Goal: Check status: Check status

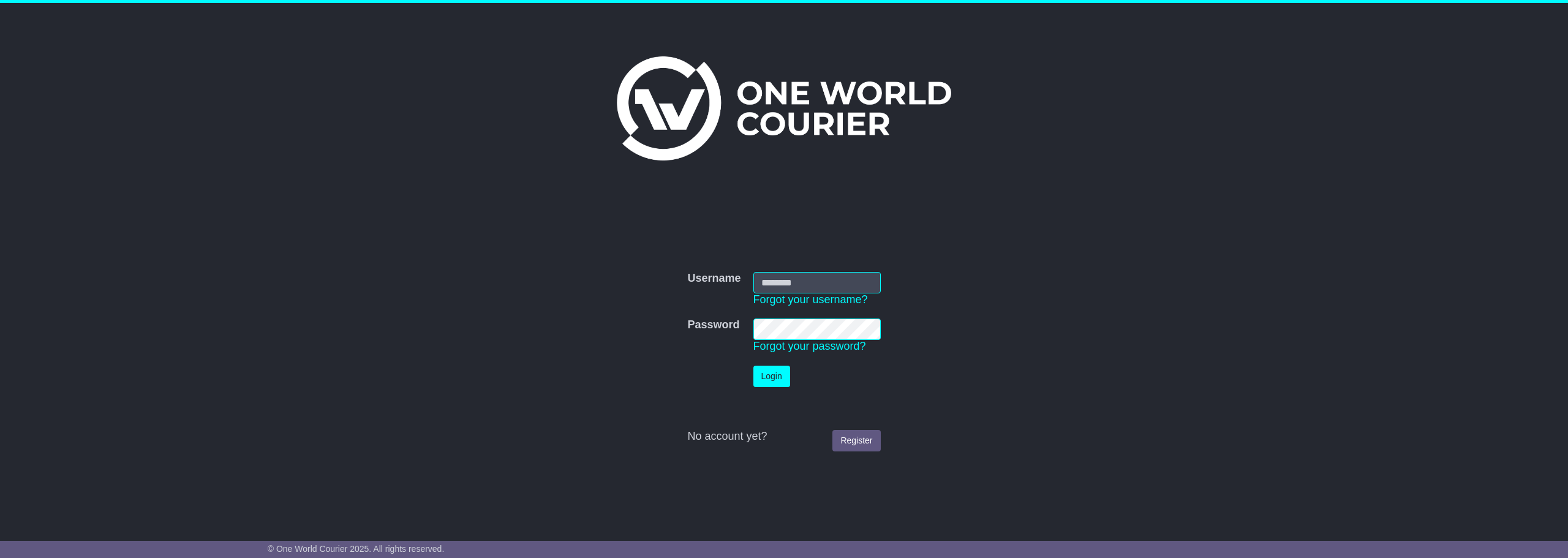
type input "**********"
click at [760, 382] on button "Login" at bounding box center [771, 377] width 37 height 21
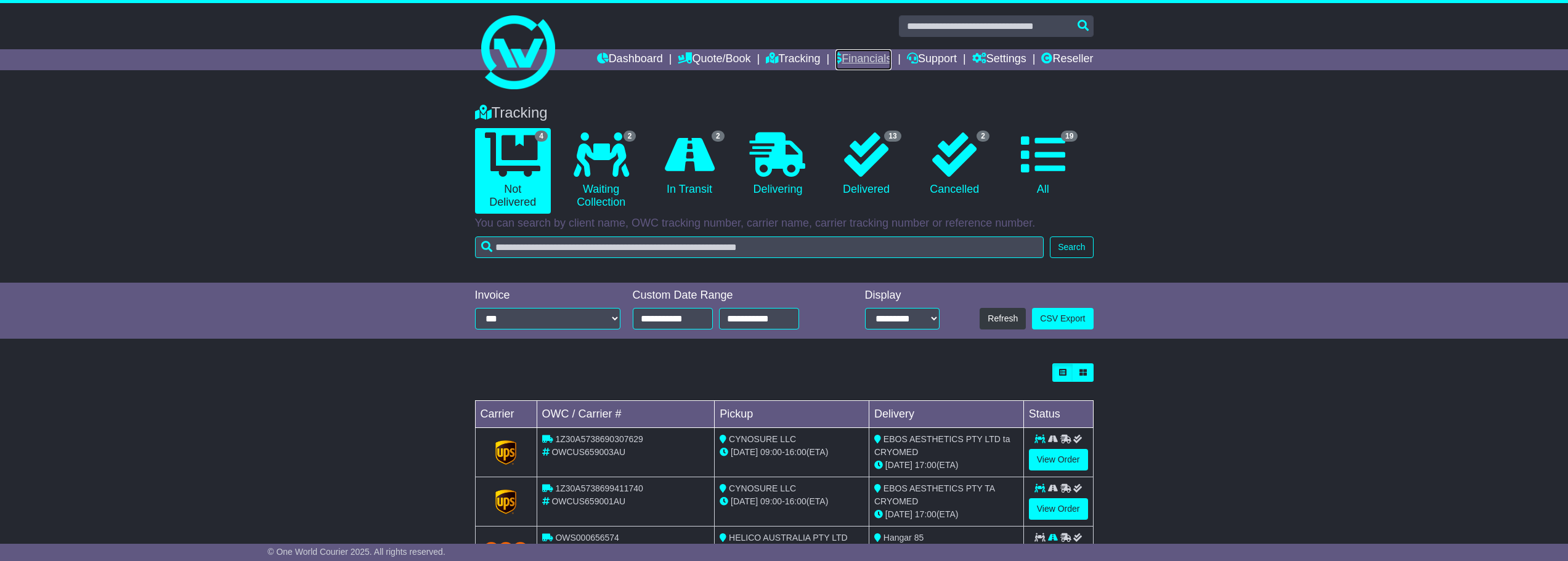
click at [856, 58] on link "Financials" at bounding box center [864, 59] width 56 height 21
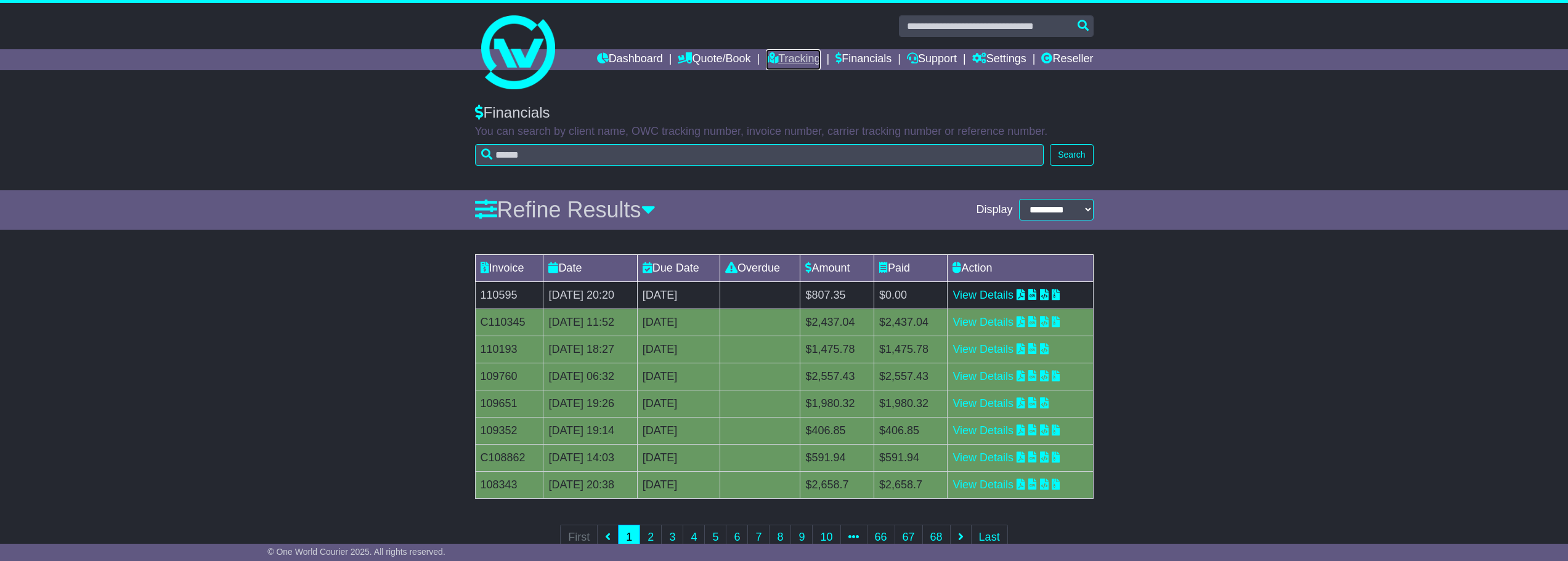
click at [779, 57] on link "Tracking" at bounding box center [792, 59] width 54 height 21
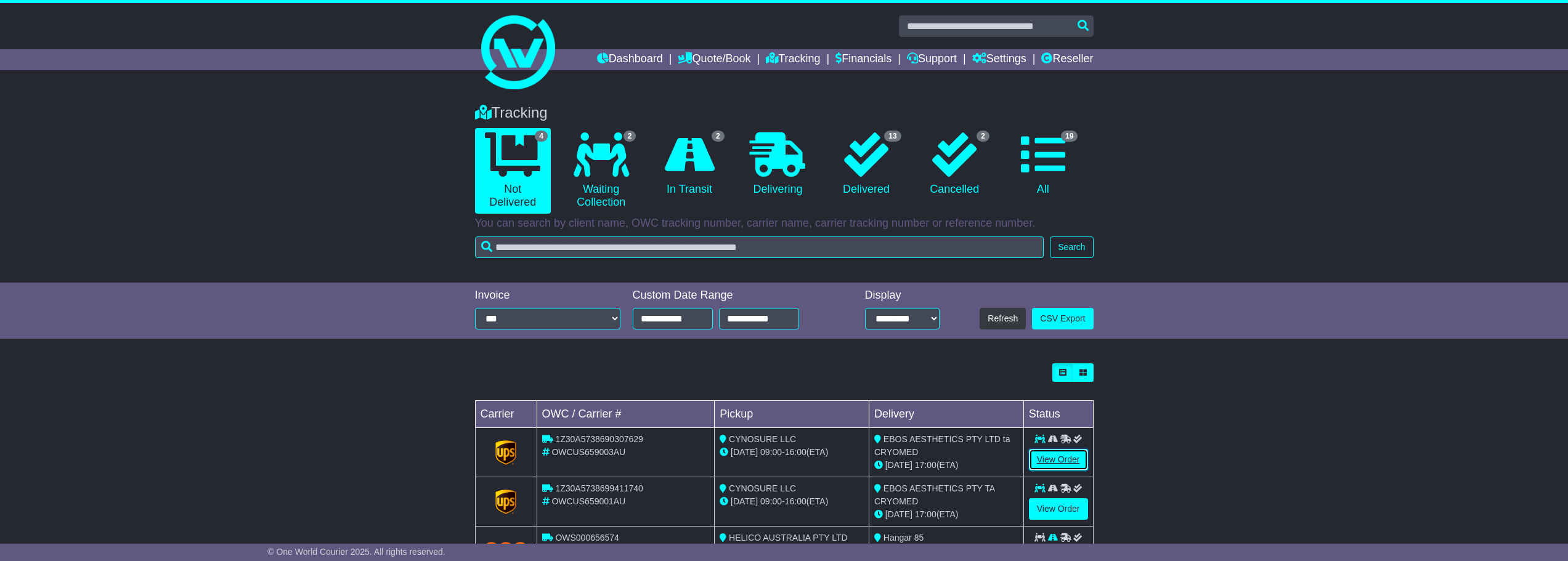
click at [1044, 464] on link "View Order" at bounding box center [1059, 460] width 59 height 22
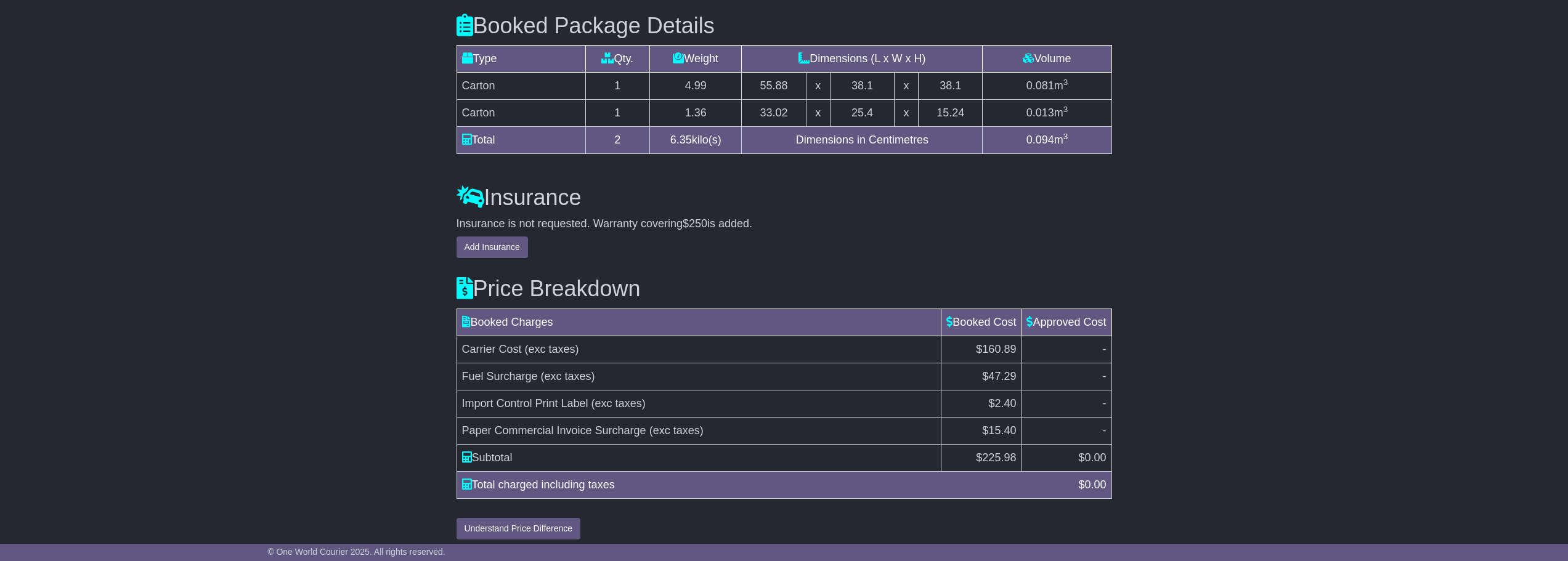
scroll to position [1158, 0]
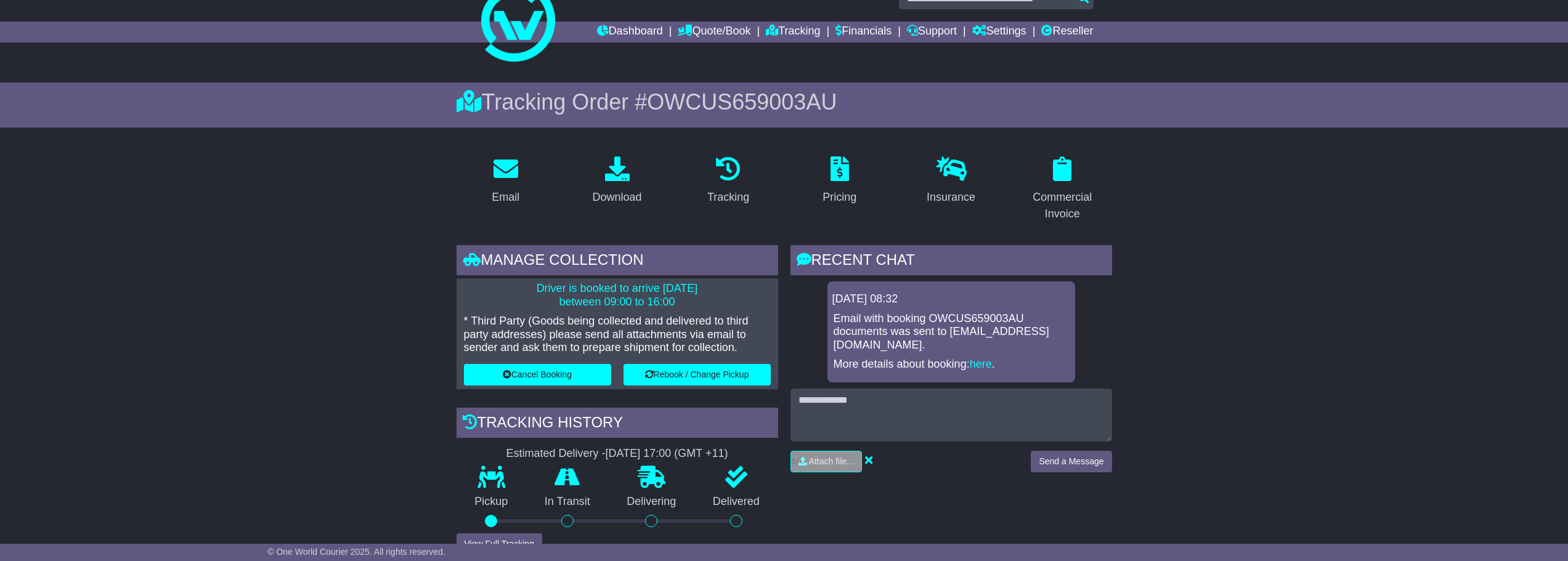
scroll to position [0, 0]
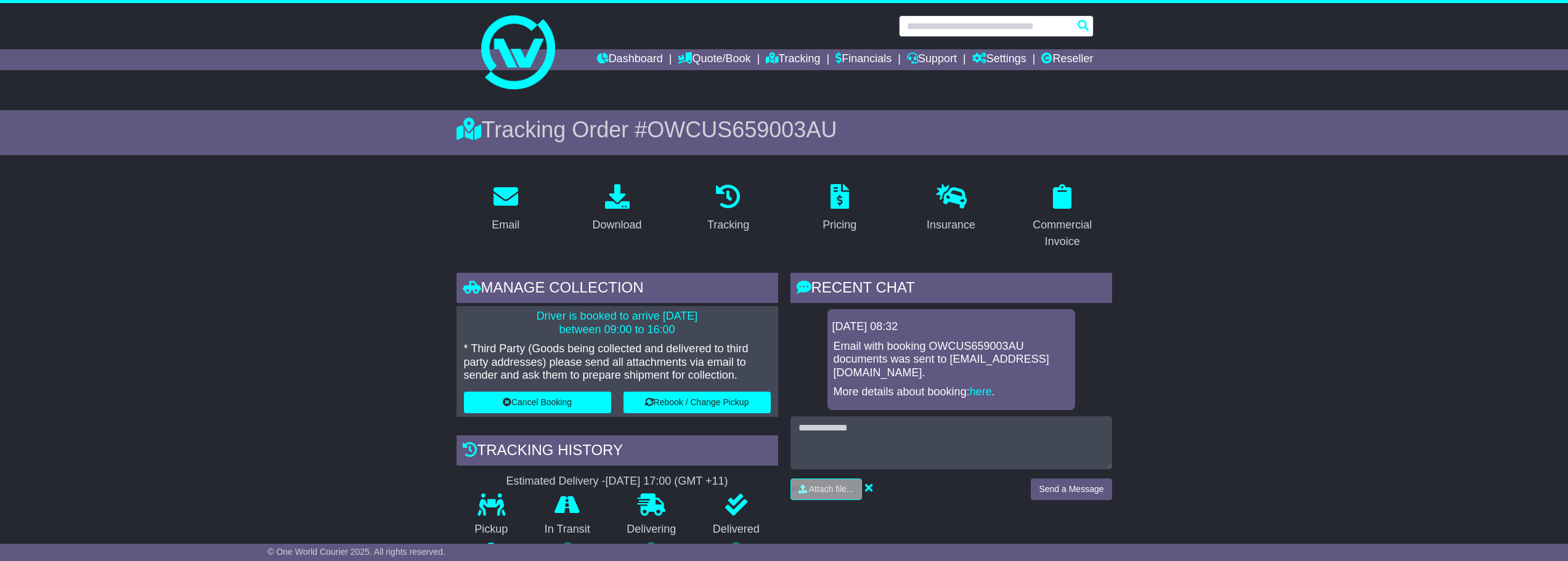
click at [971, 25] on input "text" at bounding box center [996, 26] width 194 height 22
paste input "**********"
type input "**********"
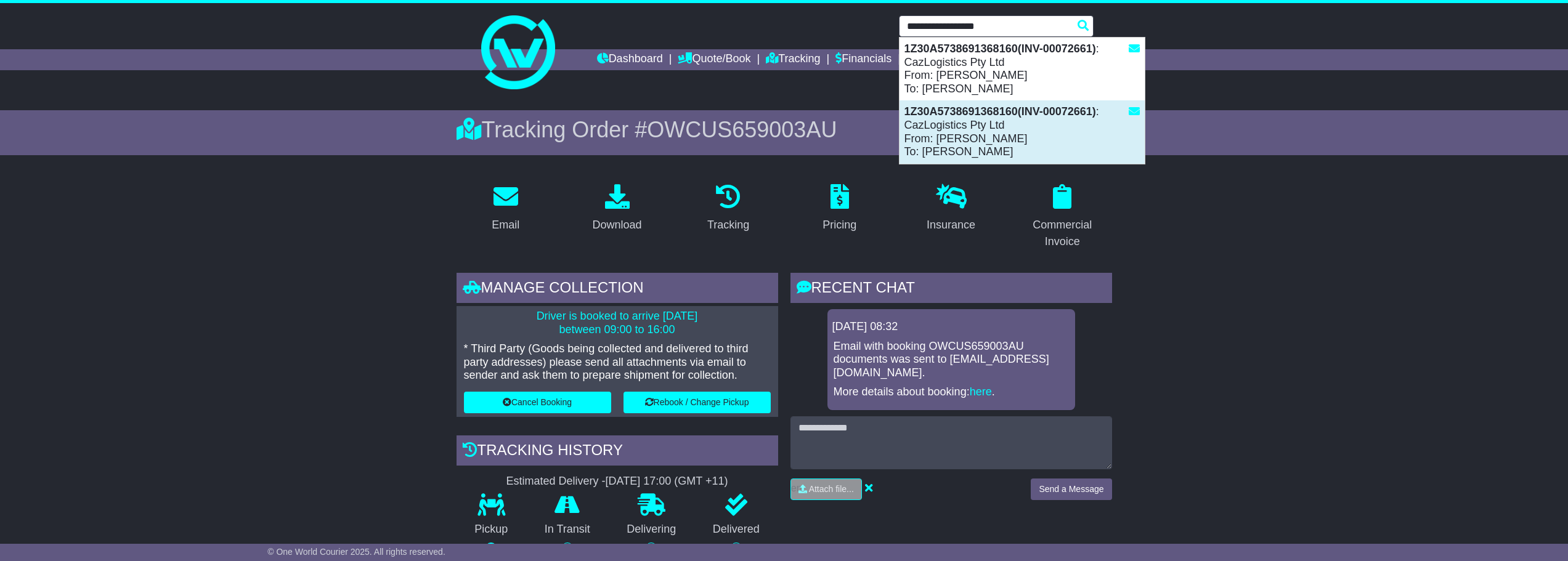
click at [967, 122] on div "1Z30A5738691368160(INV-00072661) : CazLogistics Pty Ltd From: TRACY DAVIS To: K…" at bounding box center [1022, 131] width 246 height 63
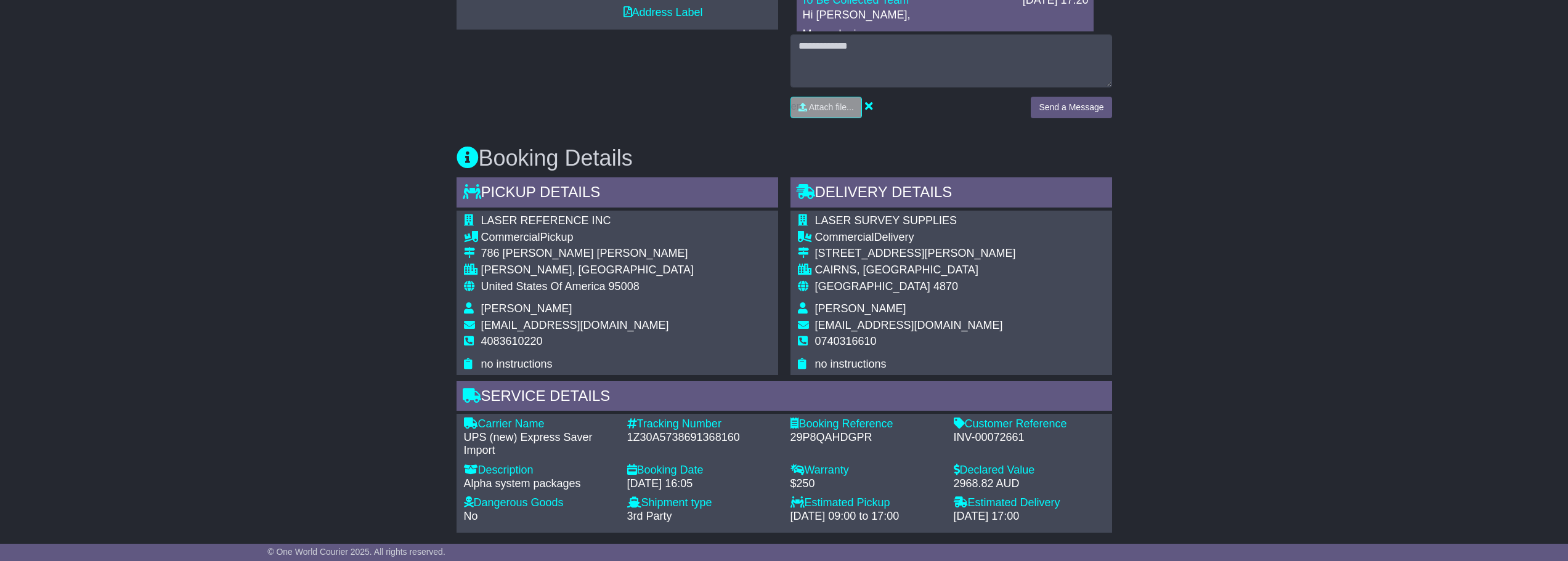
scroll to position [567, 0]
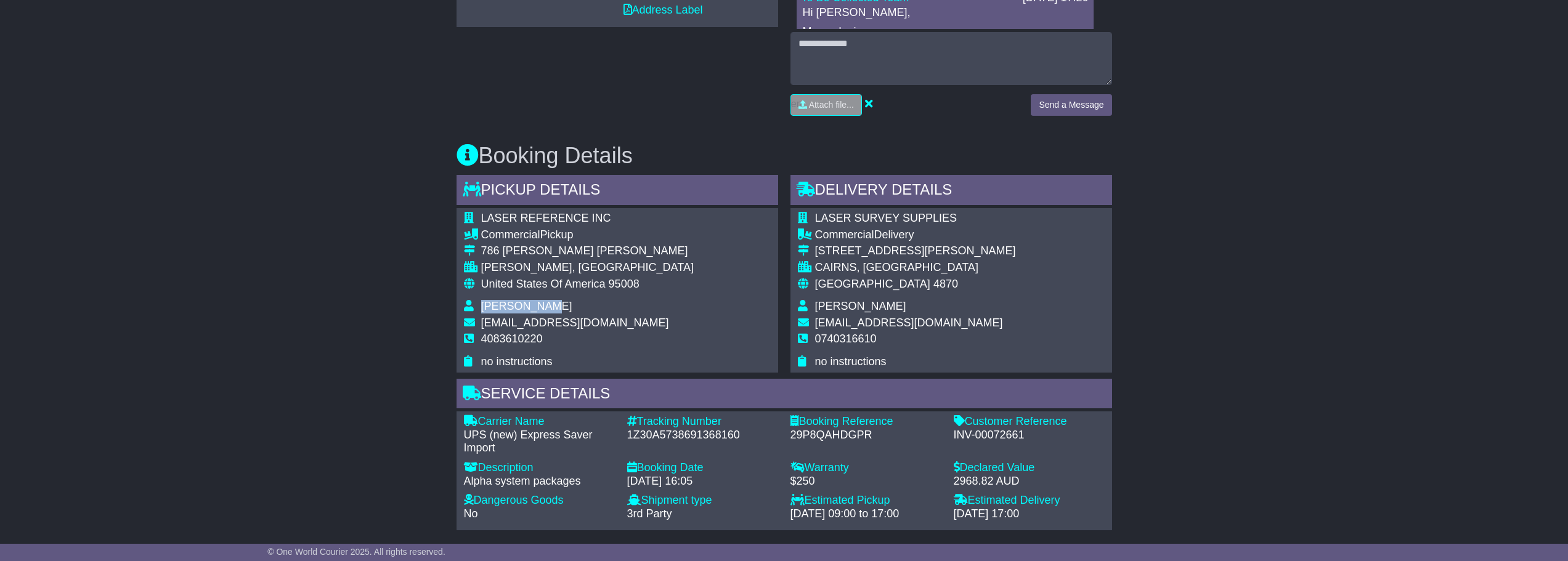
drag, startPoint x: 555, startPoint y: 302, endPoint x: 482, endPoint y: 309, distance: 73.3
click at [482, 309] on td "TRACY DAVIS" at bounding box center [587, 308] width 212 height 17
copy span "TRACY DAVIS"
drag, startPoint x: 909, startPoint y: 303, endPoint x: 816, endPoint y: 308, distance: 93.1
click at [816, 308] on td "KAREN ROBINSON" at bounding box center [915, 308] width 201 height 17
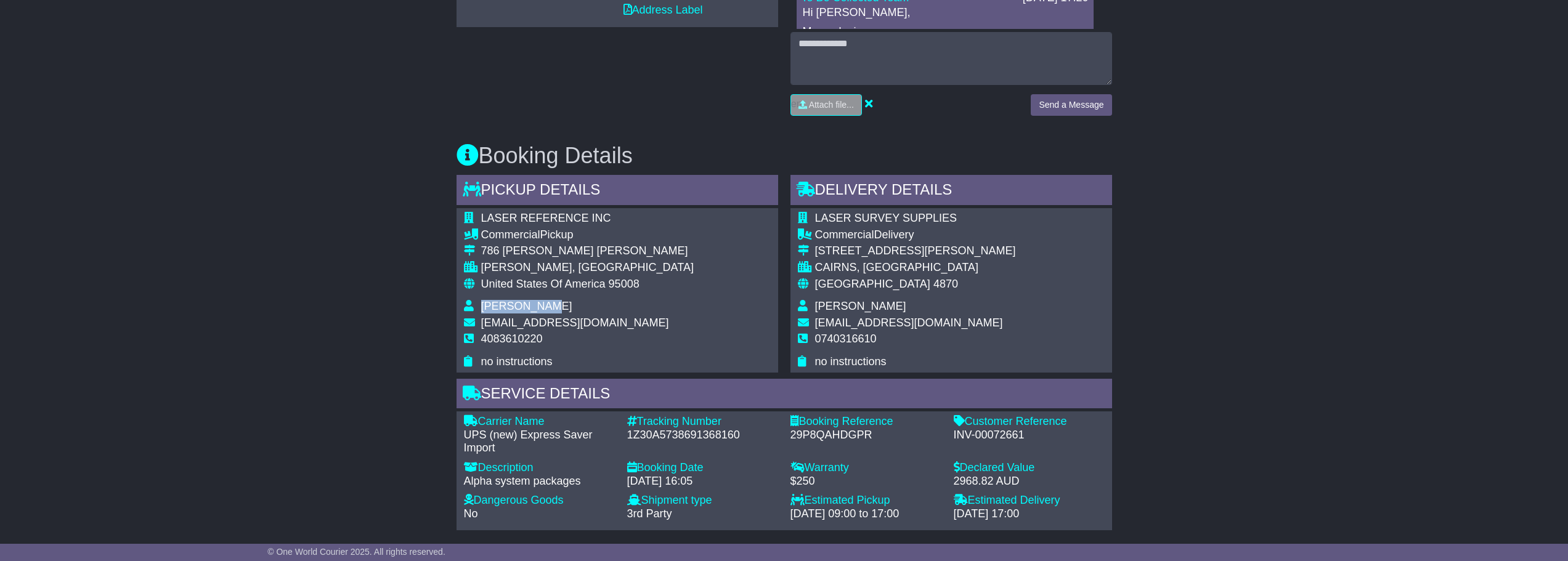
copy span "KAREN ROBINSON"
drag, startPoint x: 1028, startPoint y: 433, endPoint x: 949, endPoint y: 438, distance: 79.2
click at [949, 438] on div "Customer Reference - INV-00072661" at bounding box center [1029, 436] width 163 height 40
copy div "INV-00072661"
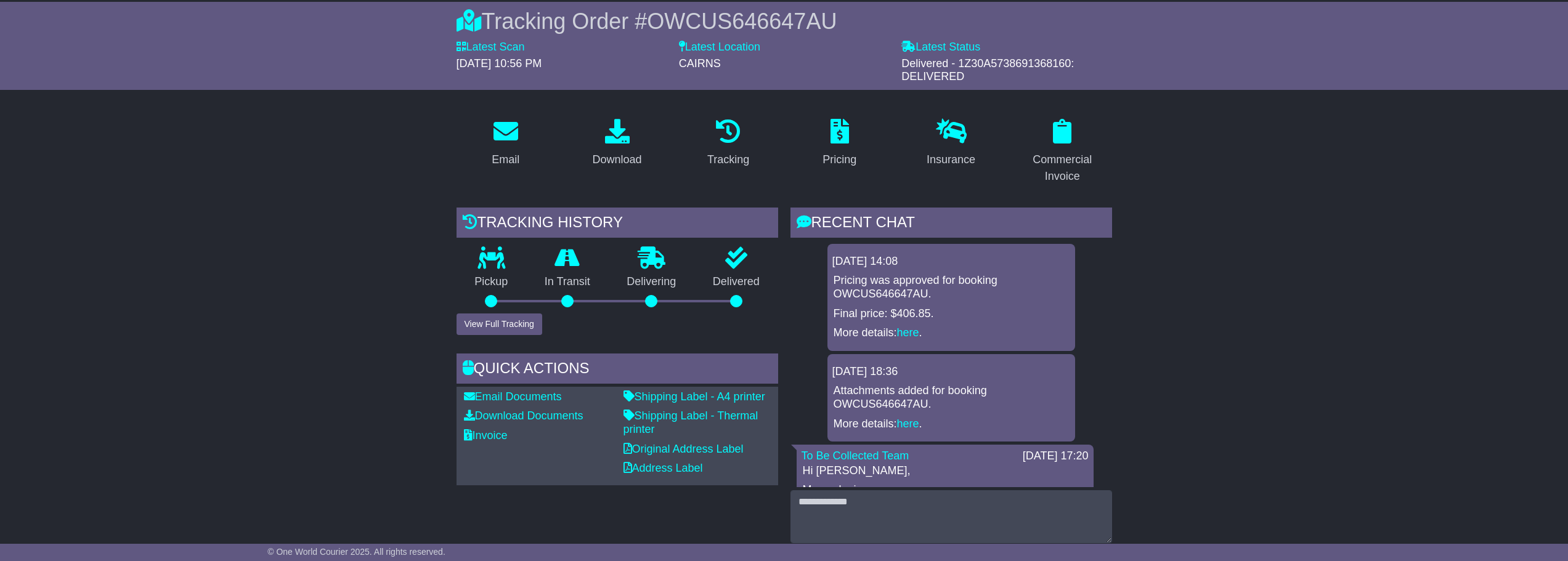
scroll to position [0, 0]
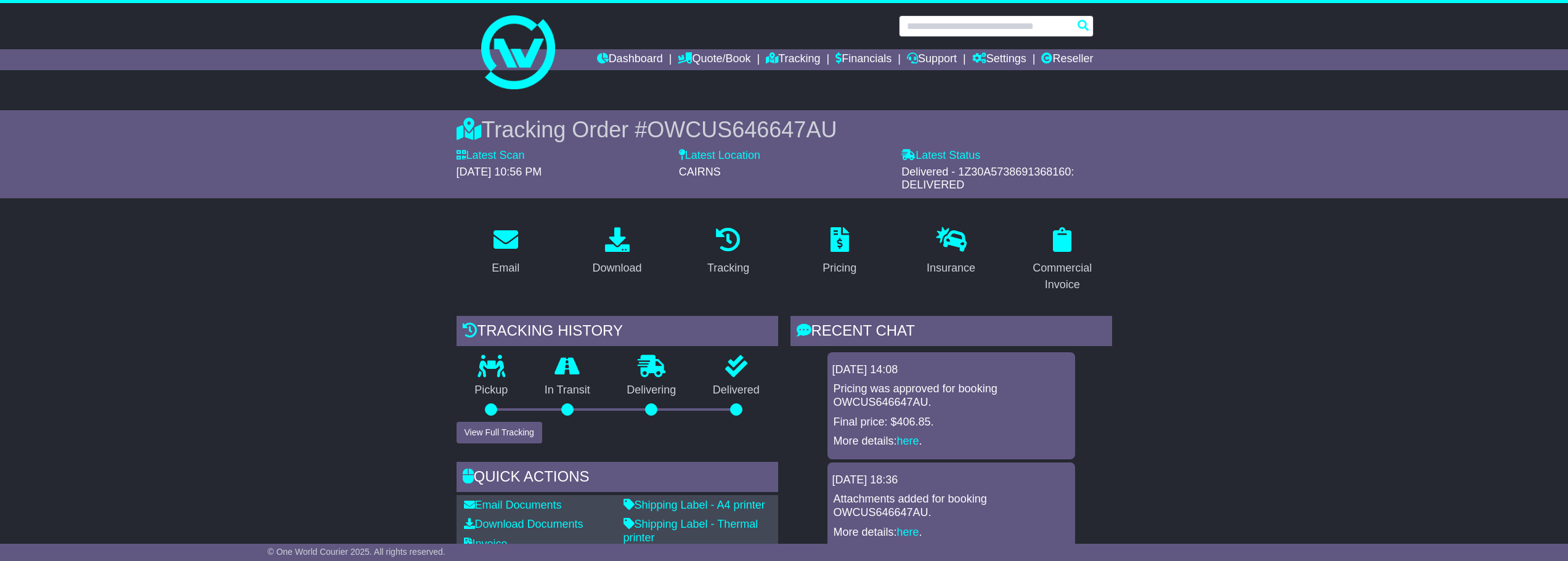
click at [962, 25] on input "text" at bounding box center [996, 26] width 194 height 22
paste input "**********"
type input "**********"
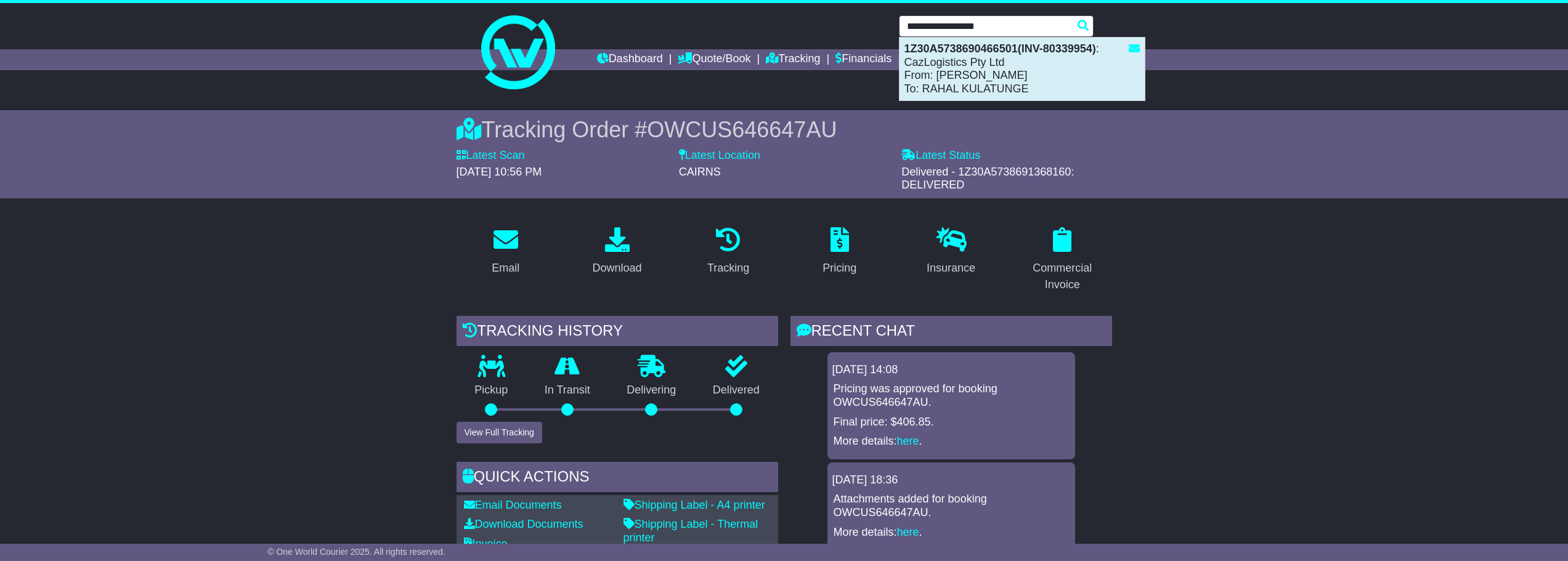
click at [963, 63] on div "1Z30A5738690466501(INV-80339954) : CazLogistics Pty Ltd From: CHANDY DUL To: RA…" at bounding box center [1022, 68] width 246 height 63
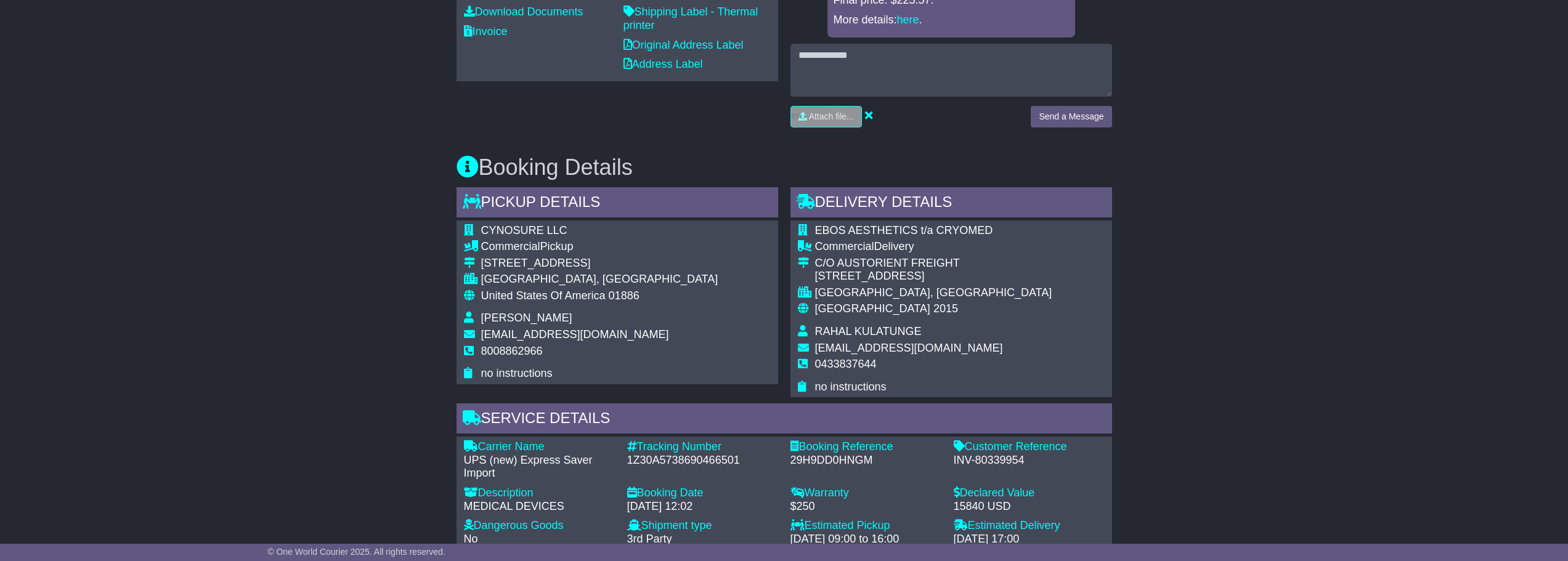
scroll to position [542, 0]
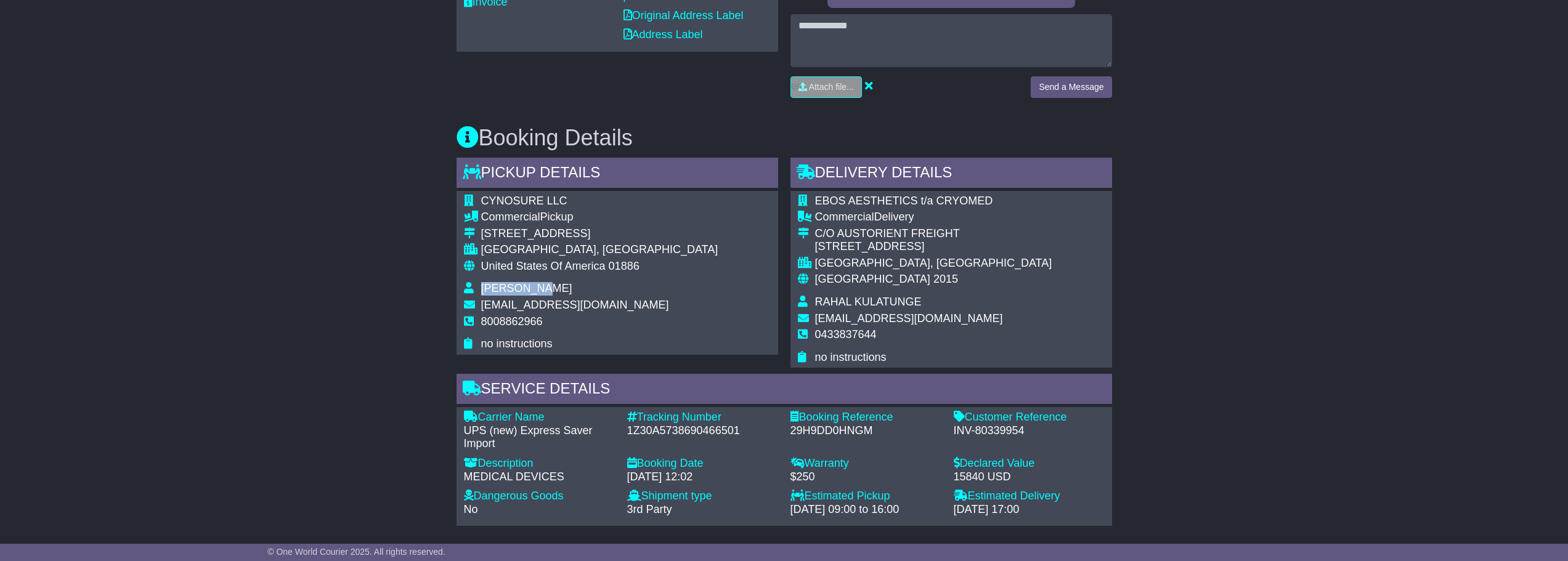
drag, startPoint x: 552, startPoint y: 289, endPoint x: 480, endPoint y: 289, distance: 72.0
click at [480, 289] on tr "CHANDY DUL" at bounding box center [591, 290] width 254 height 17
copy tr "CHANDY DUL"
drag, startPoint x: 917, startPoint y: 299, endPoint x: 815, endPoint y: 301, distance: 102.0
click at [815, 301] on td "RAHAL KULATUNGE" at bounding box center [933, 304] width 237 height 17
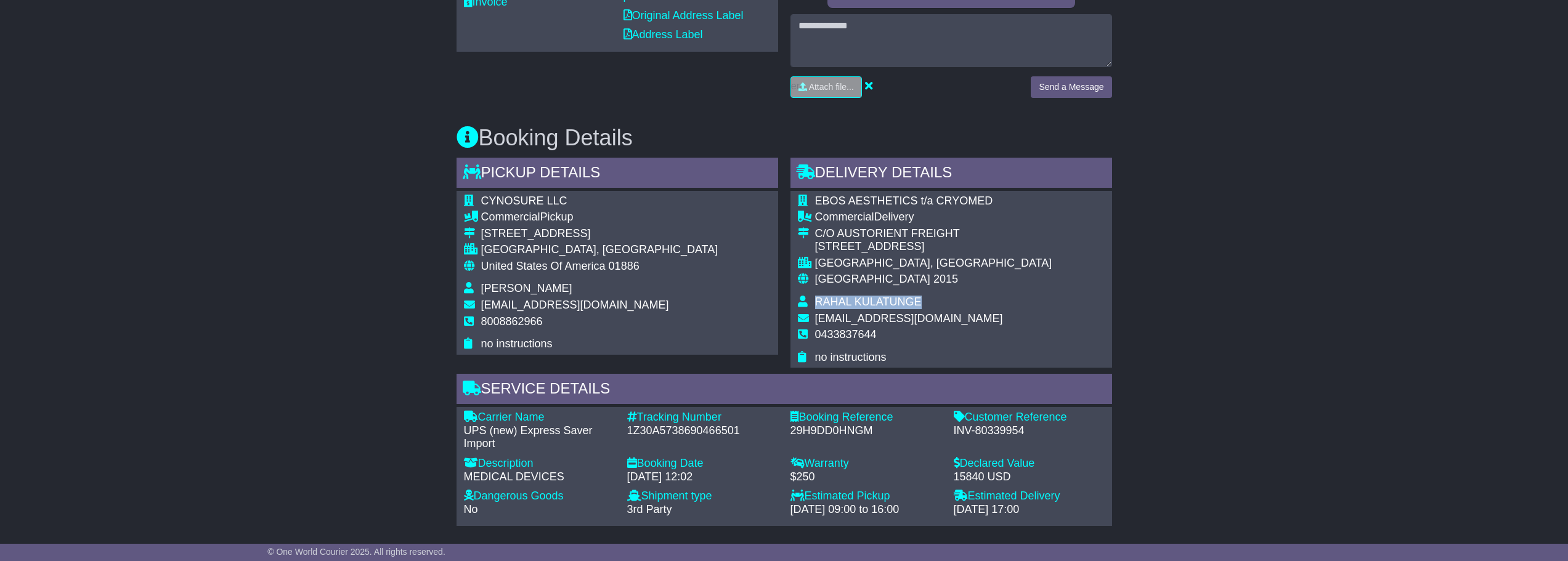
copy span "RAHAL KULATUNGE"
drag, startPoint x: 1037, startPoint y: 428, endPoint x: 949, endPoint y: 434, distance: 88.2
click at [949, 434] on div "Customer Reference - INV-80339954" at bounding box center [1029, 431] width 163 height 40
copy div "INV-80339954"
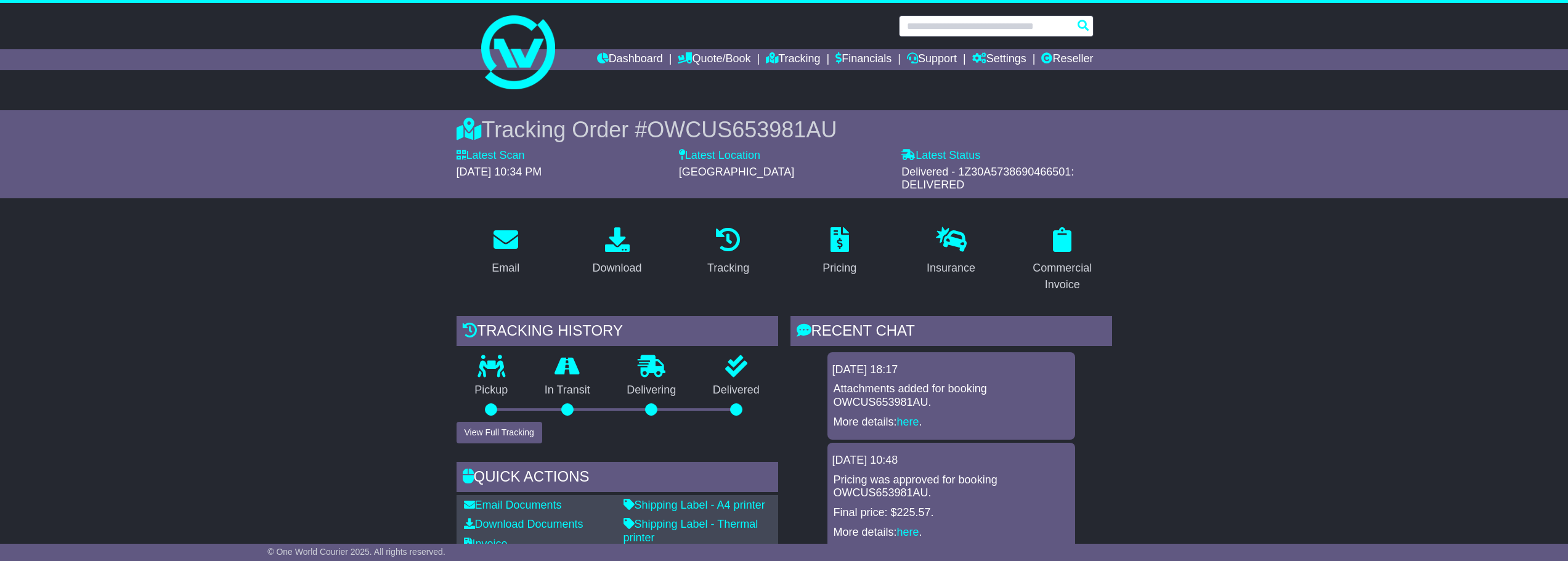
click at [998, 24] on input "text" at bounding box center [996, 26] width 194 height 22
paste input "**********"
type input "**********"
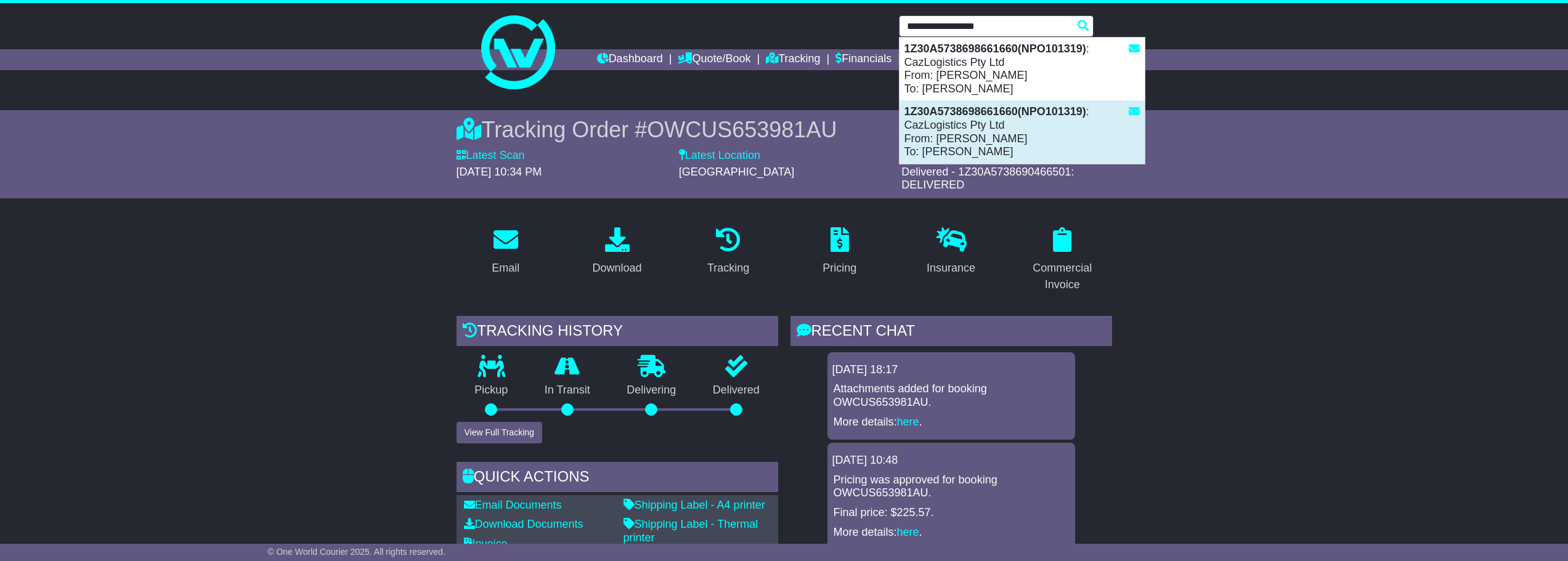
click at [964, 133] on div "1Z30A5738698661660(NPO101319) : CazLogistics Pty Ltd From: LUIS SERRANO To: ELE…" at bounding box center [1022, 131] width 246 height 63
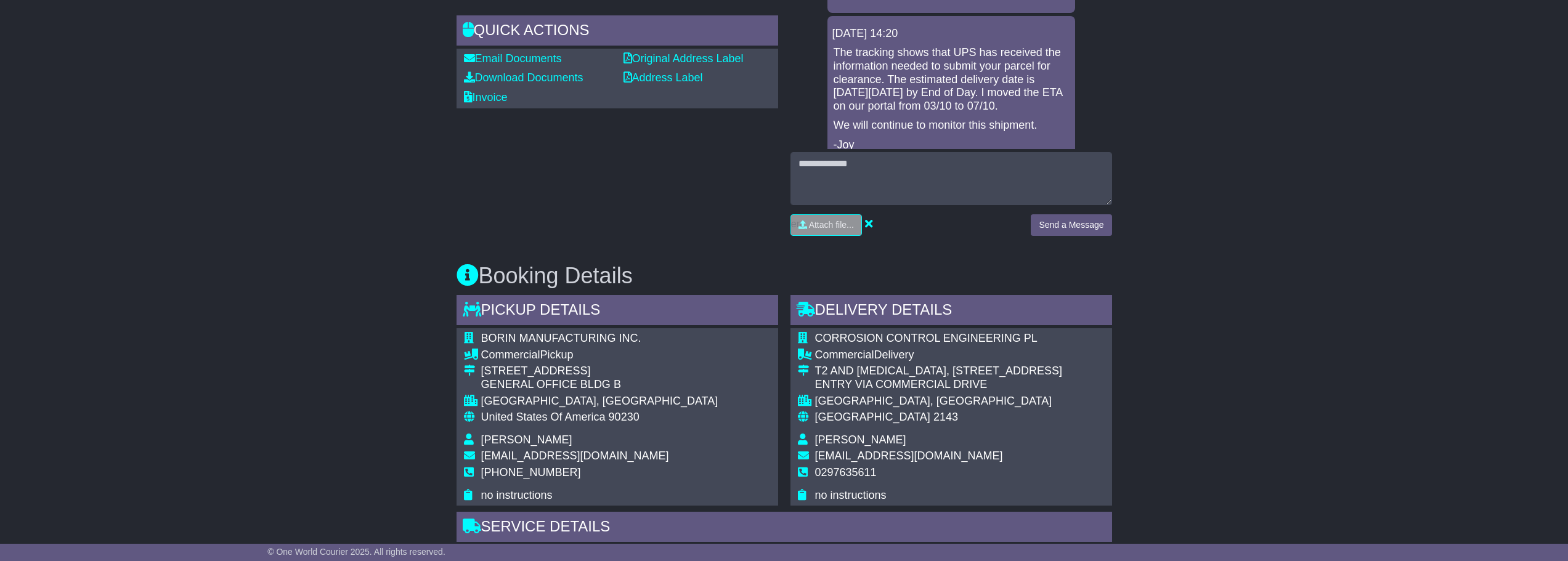
scroll to position [542, 0]
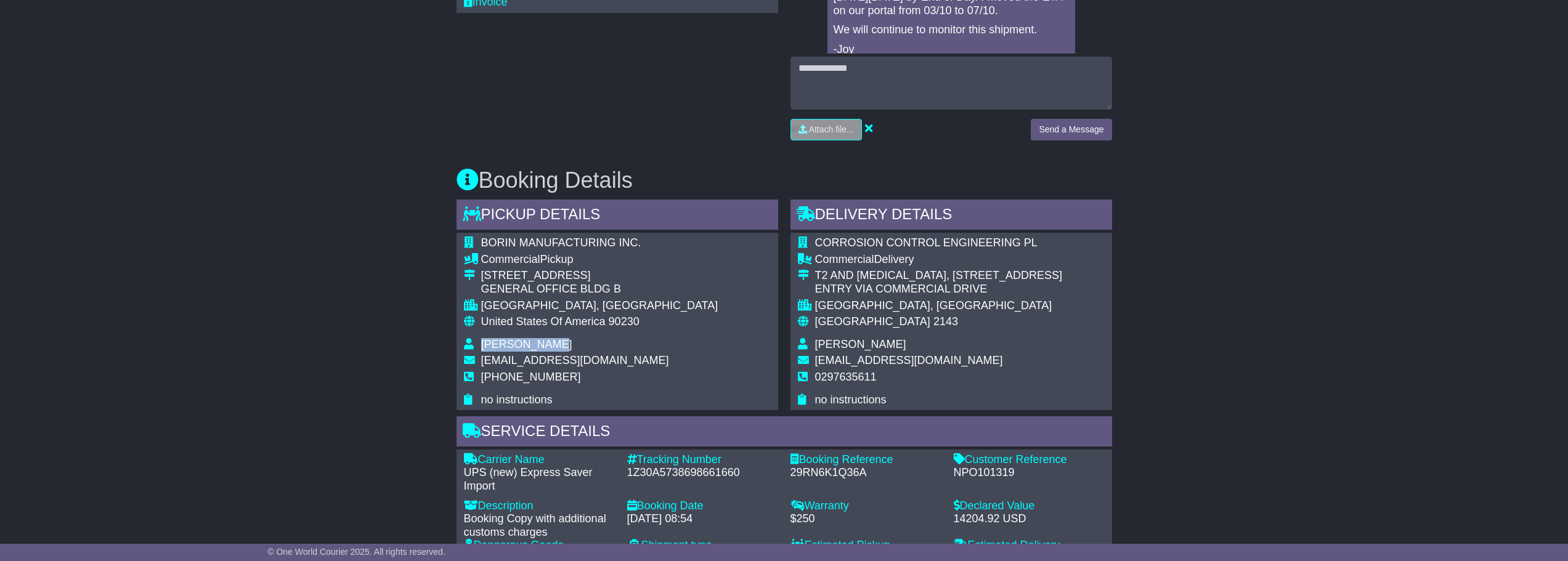
drag, startPoint x: 557, startPoint y: 338, endPoint x: 481, endPoint y: 345, distance: 76.3
click at [481, 345] on td "[PERSON_NAME]" at bounding box center [599, 346] width 237 height 17
copy span "[PERSON_NAME]"
